Goal: Transaction & Acquisition: Subscribe to service/newsletter

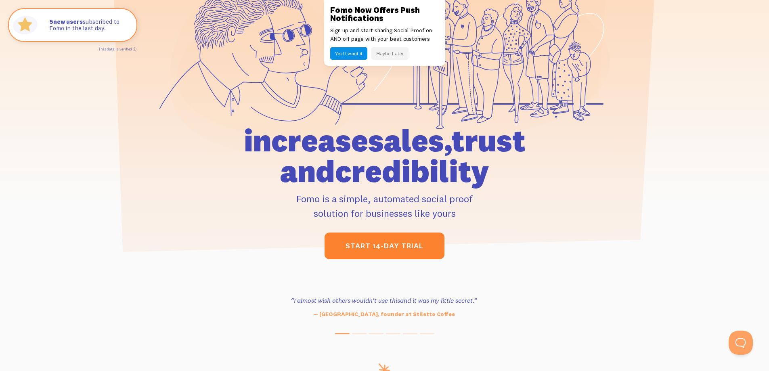
click at [415, 243] on link "start 14-day trial" at bounding box center [385, 246] width 120 height 27
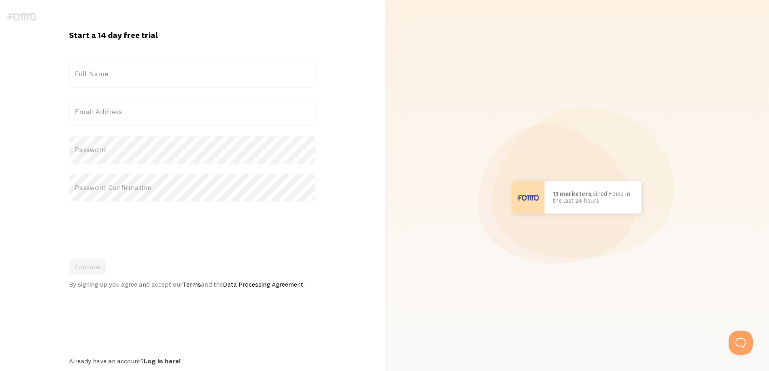
click at [170, 64] on label "Full Name" at bounding box center [192, 74] width 247 height 28
click at [170, 64] on input "Full Name" at bounding box center [192, 74] width 247 height 28
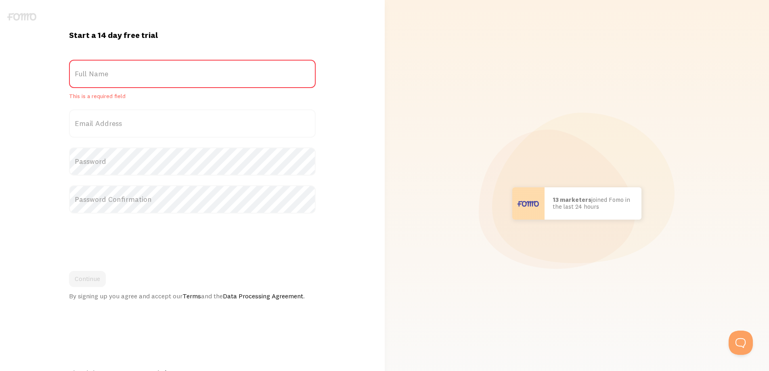
click at [150, 73] on label "Full Name" at bounding box center [192, 74] width 247 height 28
click at [150, 73] on input "Full Name" at bounding box center [192, 74] width 247 height 28
click at [137, 79] on label "Full Name" at bounding box center [192, 74] width 247 height 28
click at [137, 79] on input "Full Name" at bounding box center [192, 74] width 247 height 28
click at [123, 82] on label "Full Name" at bounding box center [192, 74] width 247 height 28
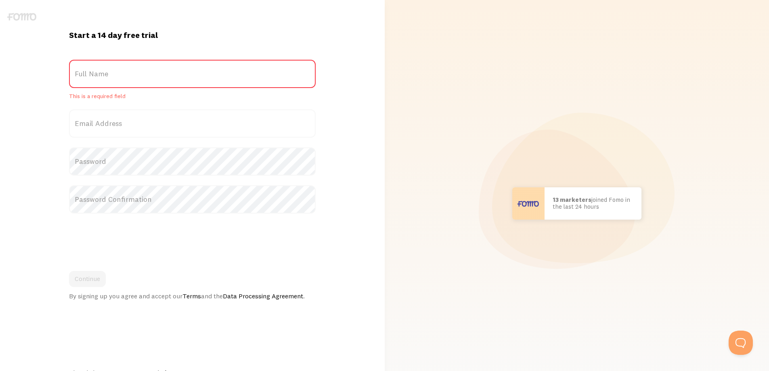
click at [123, 82] on input "Full Name" at bounding box center [192, 74] width 247 height 28
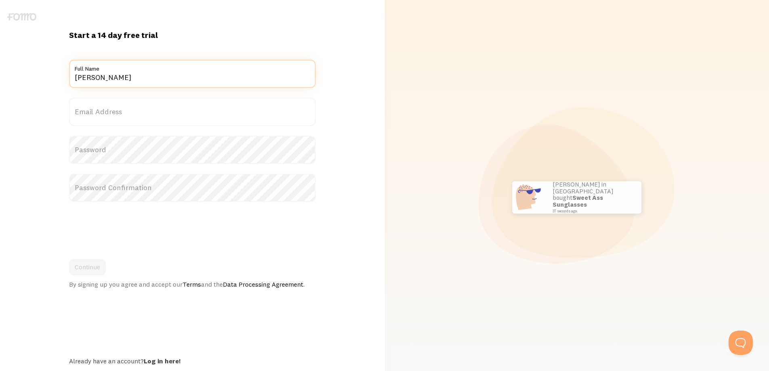
type input "[PERSON_NAME]"
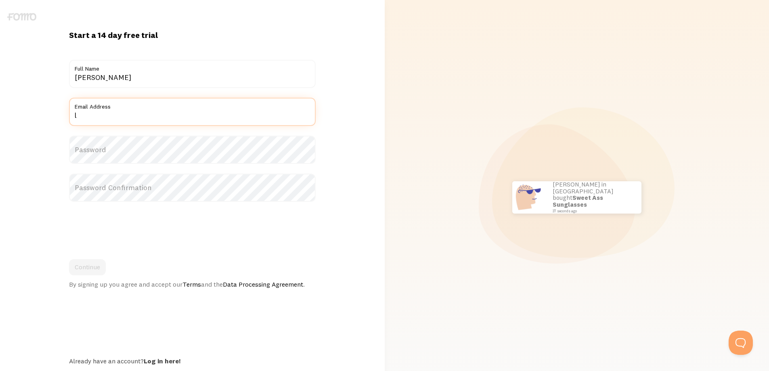
type input "[EMAIL_ADDRESS][DOMAIN_NAME]"
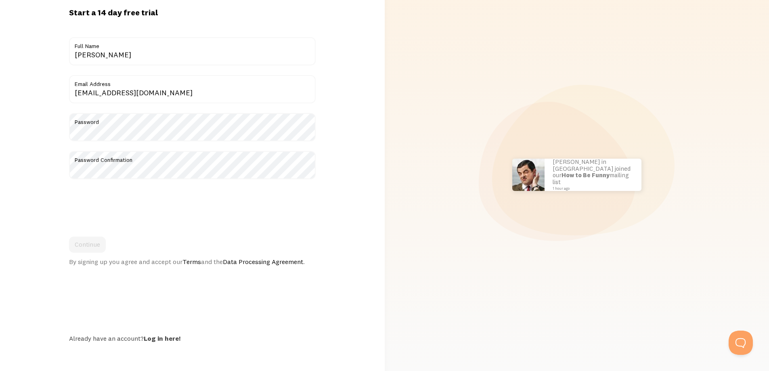
scroll to position [24, 0]
click at [94, 246] on button "Continue" at bounding box center [87, 243] width 37 height 16
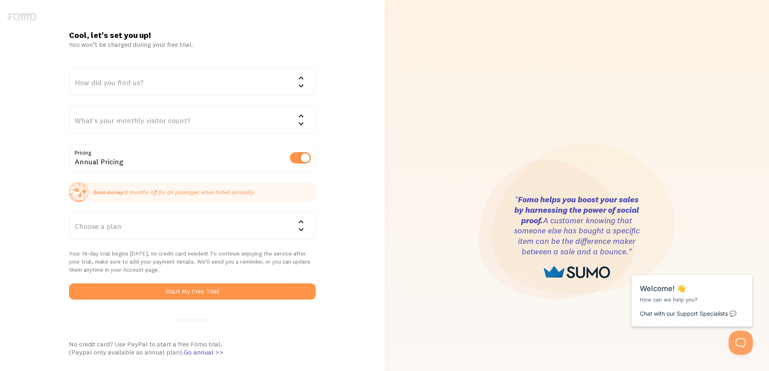
click at [162, 87] on div "How did you find us?" at bounding box center [192, 82] width 247 height 28
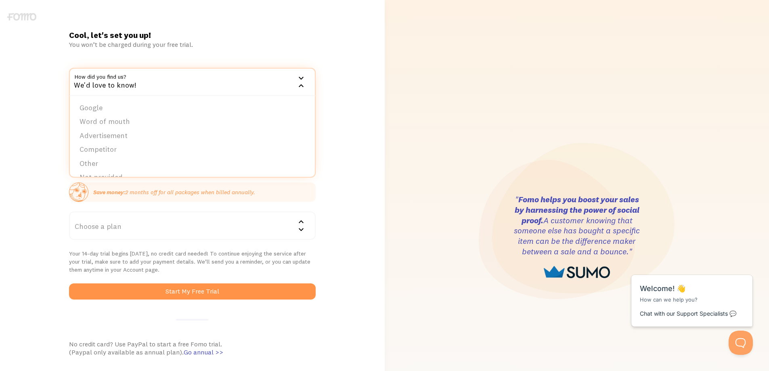
click at [134, 139] on li "Advertisement" at bounding box center [192, 136] width 245 height 14
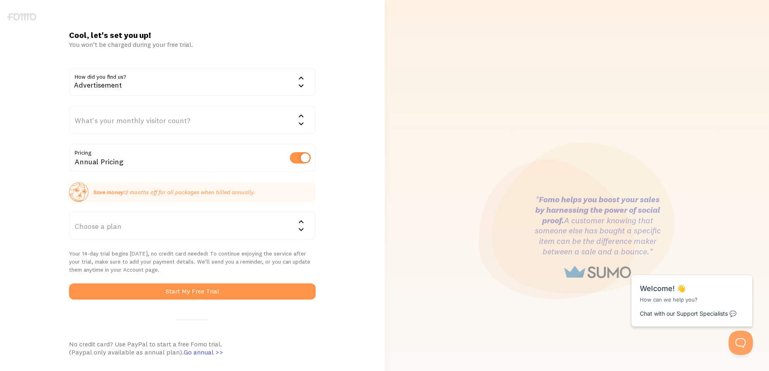
click at [132, 88] on div "Advertisement" at bounding box center [192, 82] width 247 height 28
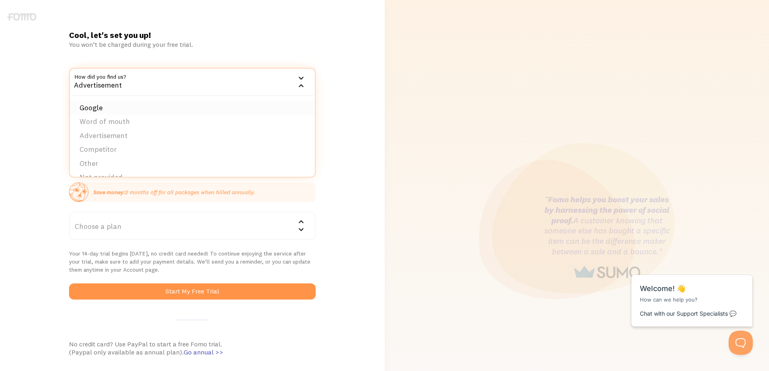
click at [126, 107] on li "Google" at bounding box center [192, 108] width 245 height 14
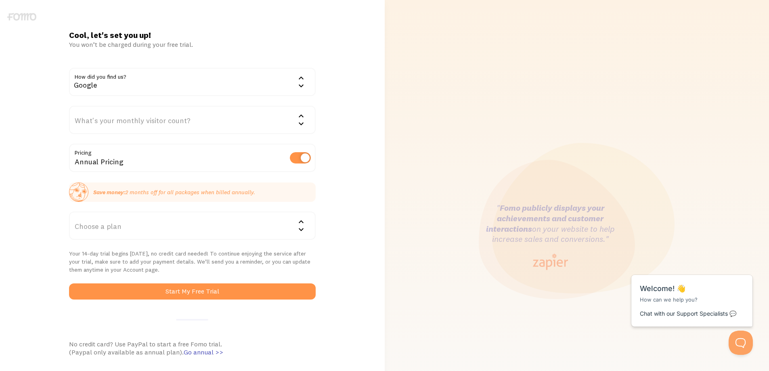
click at [132, 126] on div "What's your monthly visitor count?" at bounding box center [192, 120] width 247 height 28
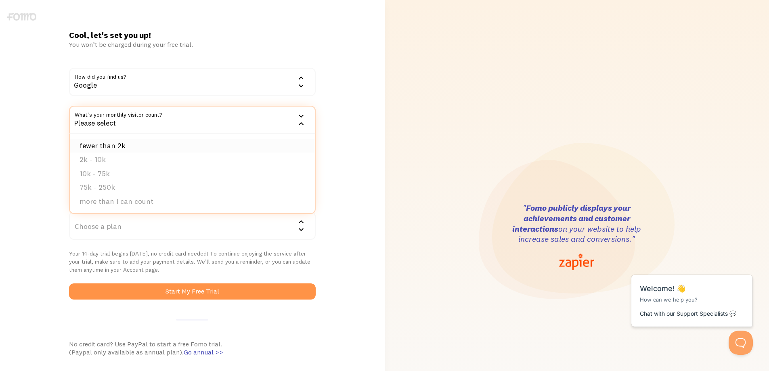
click at [132, 143] on li "fewer than 2k" at bounding box center [192, 146] width 245 height 14
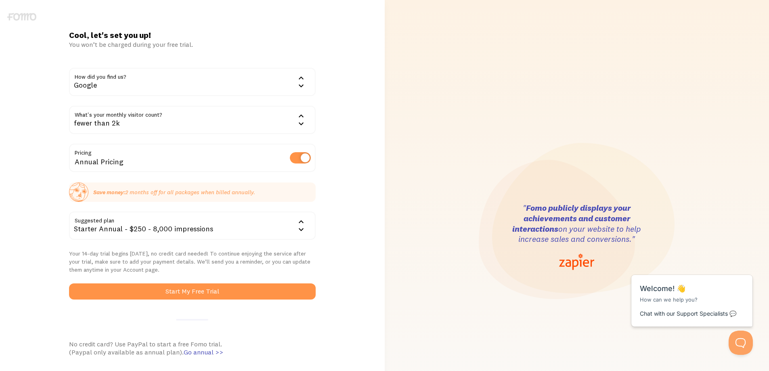
click at [308, 164] on div "Annual Pricing" at bounding box center [192, 158] width 247 height 29
click at [304, 164] on div "Annual Pricing" at bounding box center [192, 158] width 247 height 29
click at [302, 160] on label at bounding box center [300, 157] width 21 height 11
click at [302, 160] on input "checkbox" at bounding box center [300, 157] width 21 height 11
checkbox input "false"
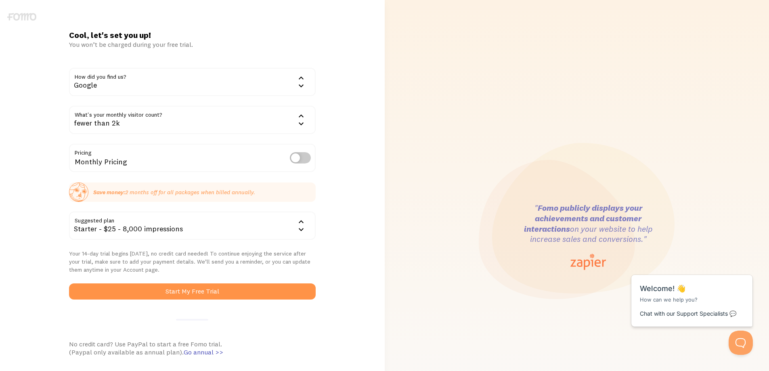
click at [159, 230] on div "Starter - $25 - 8,000 impressions" at bounding box center [192, 226] width 247 height 28
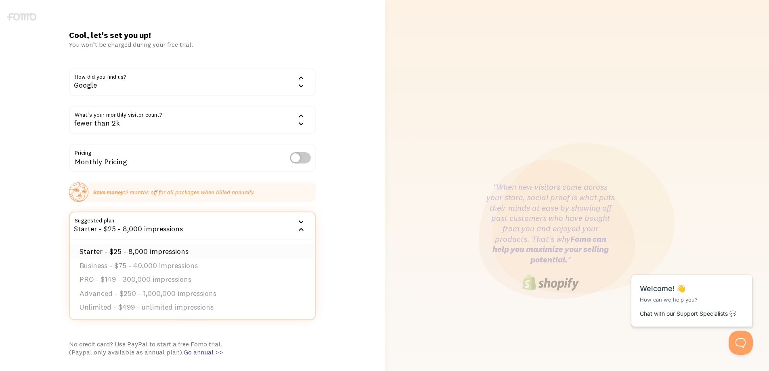
click at [166, 249] on li "Starter - $25 - 8,000 impressions" at bounding box center [192, 252] width 245 height 14
